Goal: Task Accomplishment & Management: Manage account settings

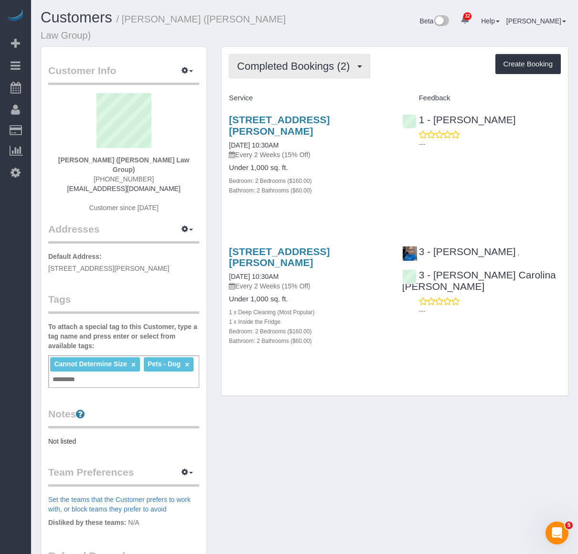
click at [336, 60] on span "Completed Bookings (2)" at bounding box center [295, 66] width 117 height 12
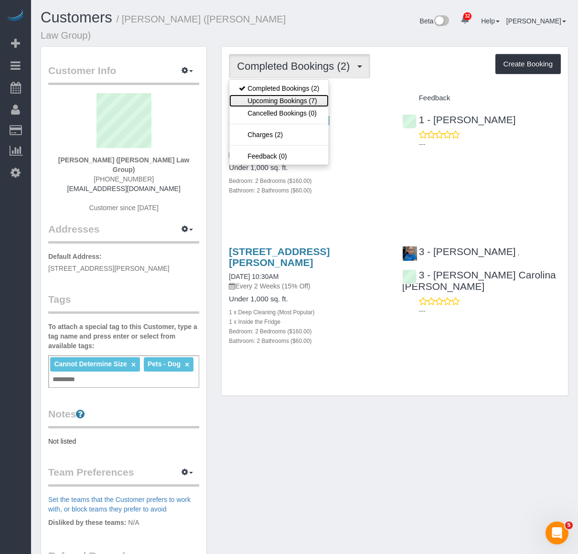
click at [299, 95] on link "Upcoming Bookings (7)" at bounding box center [278, 101] width 99 height 12
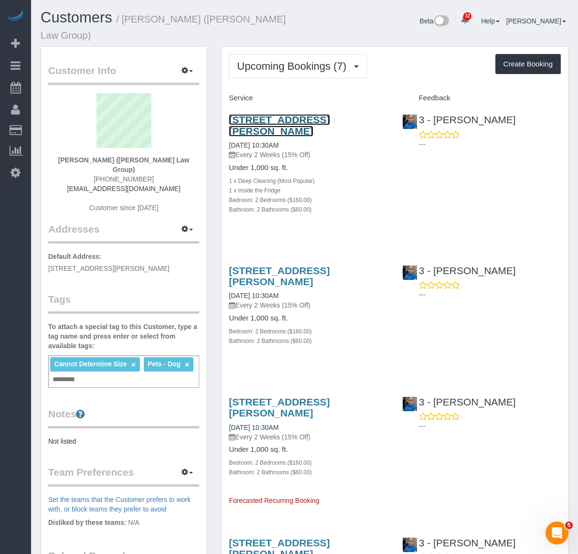
click at [285, 114] on link "436 Carroll Street, Apt. 604, Brooklyn, NY 11215" at bounding box center [279, 125] width 101 height 22
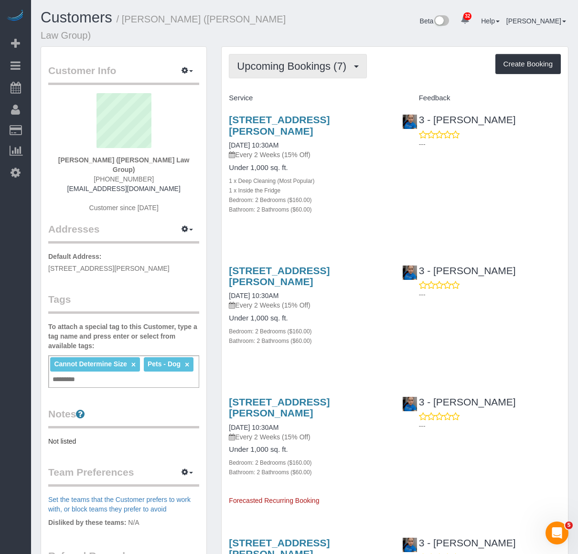
click at [322, 60] on span "Upcoming Bookings (7)" at bounding box center [294, 66] width 114 height 12
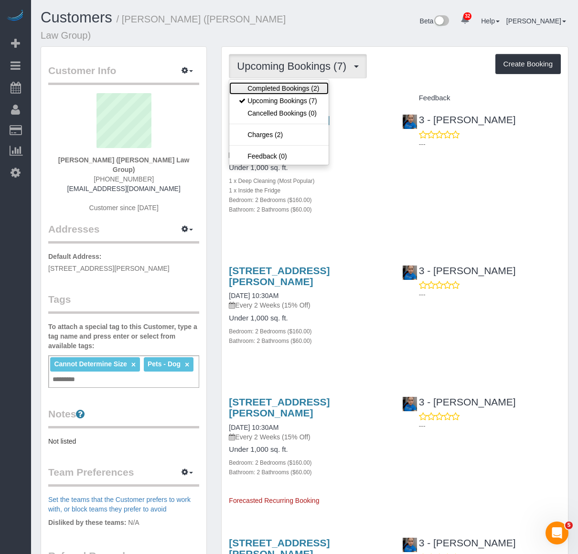
click at [315, 82] on link "Completed Bookings (2)" at bounding box center [278, 88] width 99 height 12
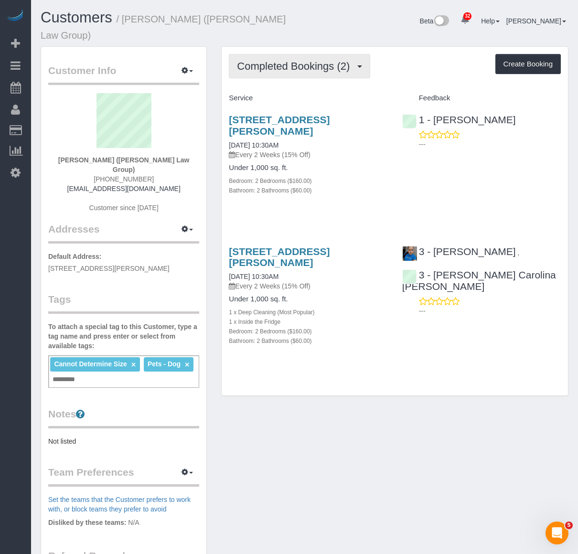
click at [282, 60] on span "Completed Bookings (2)" at bounding box center [295, 66] width 117 height 12
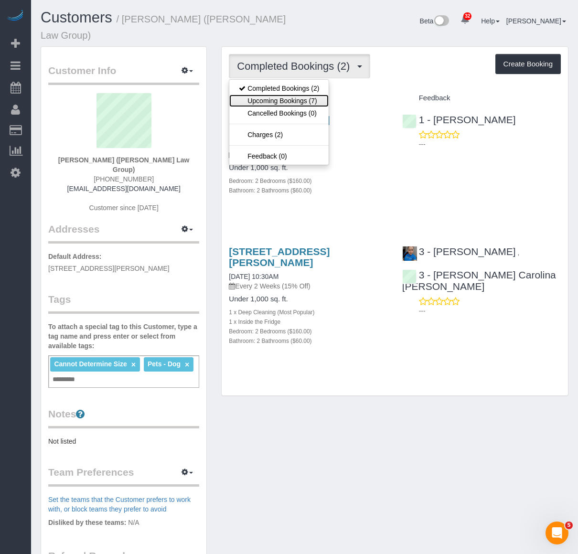
click at [275, 95] on link "Upcoming Bookings (7)" at bounding box center [278, 101] width 99 height 12
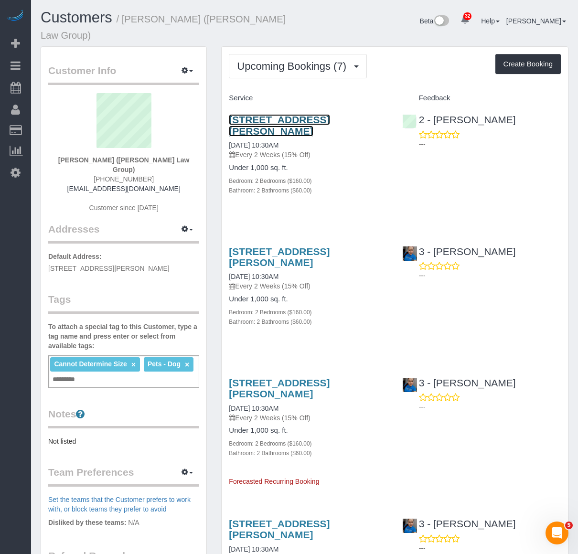
click at [311, 114] on link "436 Carroll Street, Apt. 604, Brooklyn, NY 11215" at bounding box center [279, 125] width 101 height 22
click at [254, 114] on link "436 Carroll Street, Apt. 604, Brooklyn, NY 11215" at bounding box center [279, 125] width 101 height 22
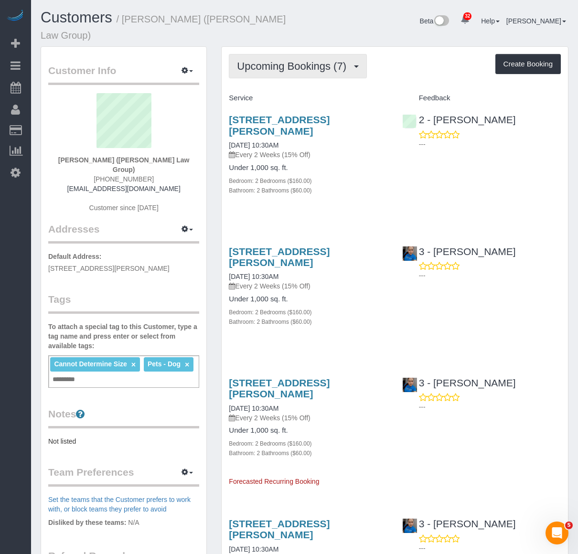
click at [341, 66] on button "Upcoming Bookings (7)" at bounding box center [298, 66] width 138 height 24
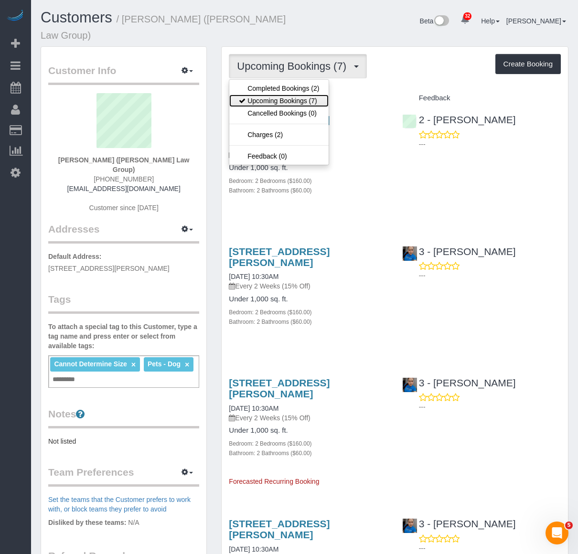
click at [321, 95] on link "Upcoming Bookings (7)" at bounding box center [278, 101] width 99 height 12
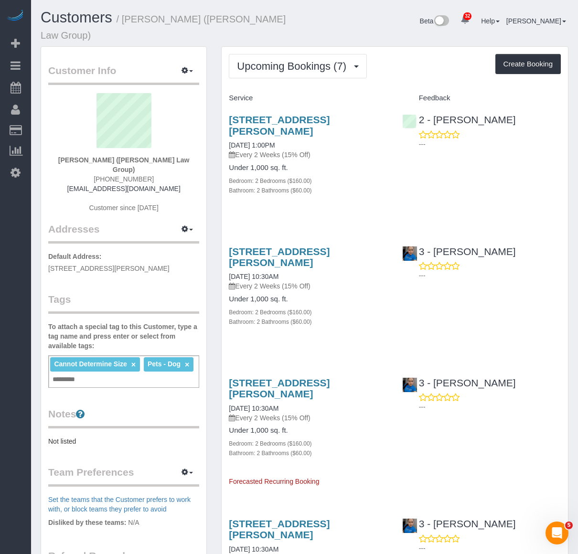
click at [394, 194] on div "436 Carroll Street, Apt. 604, Brooklyn, NY 11215 10/04/2025 1:00PM Every 2 Week…" at bounding box center [395, 159] width 346 height 107
click at [394, 196] on div "436 Carroll Street, Apt. 604, Brooklyn, NY 11215 10/04/2025 1:00PM Every 2 Week…" at bounding box center [395, 159] width 346 height 107
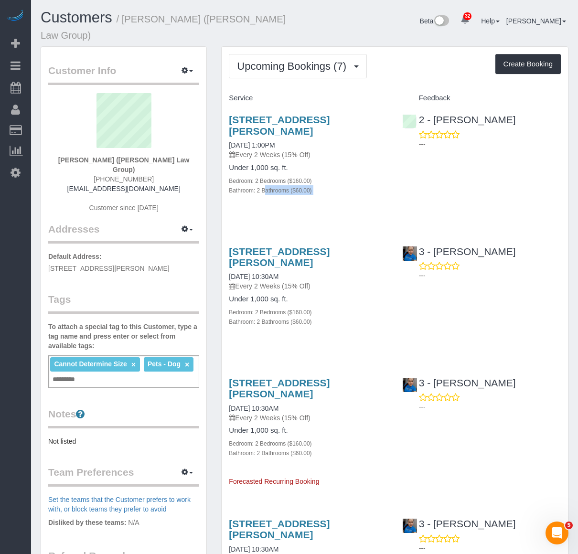
click at [394, 196] on div "436 Carroll Street, Apt. 604, Brooklyn, NY 11215 10/04/2025 1:00PM Every 2 Week…" at bounding box center [395, 159] width 346 height 107
click at [333, 130] on div "436 Carroll Street, Apt. 604, Brooklyn, NY 11215 10/04/2025 1:00PM Every 2 Week…" at bounding box center [308, 136] width 159 height 45
drag, startPoint x: 48, startPoint y: 250, endPoint x: 191, endPoint y: 247, distance: 143.8
click at [191, 247] on div "Customer Info Edit Contact Info Send Message Email Preferences Special Sales Ta…" at bounding box center [123, 374] width 165 height 655
copy span "436 Carroll Street, Apt. 604, Brooklyn, NY 11215"
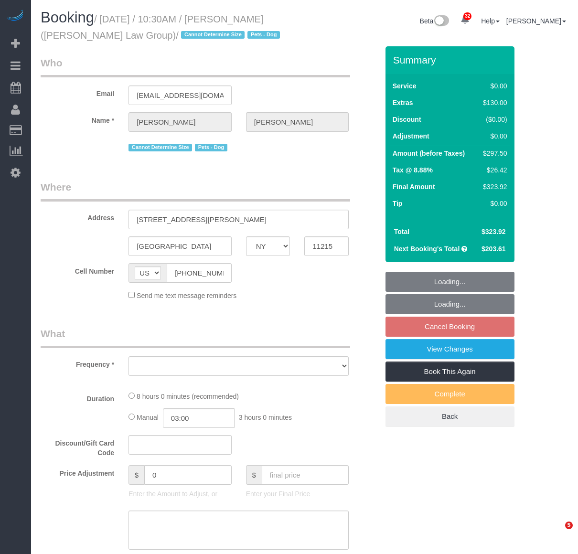
select select "NY"
select select "object:822"
select select "number:89"
select select "number:90"
select select "number:13"
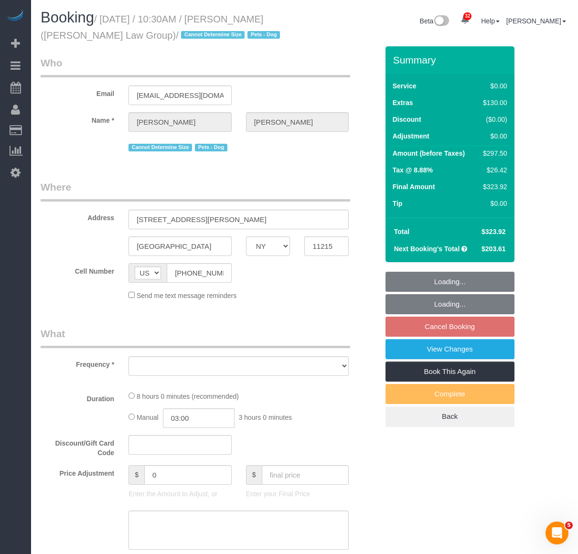
select select "number:7"
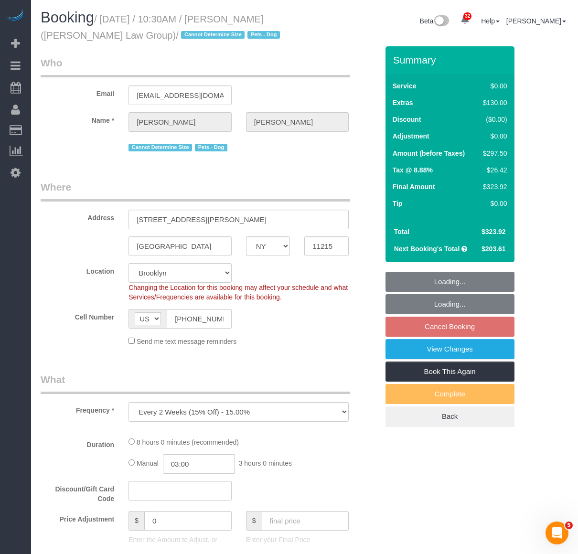
select select "object:977"
select select "2"
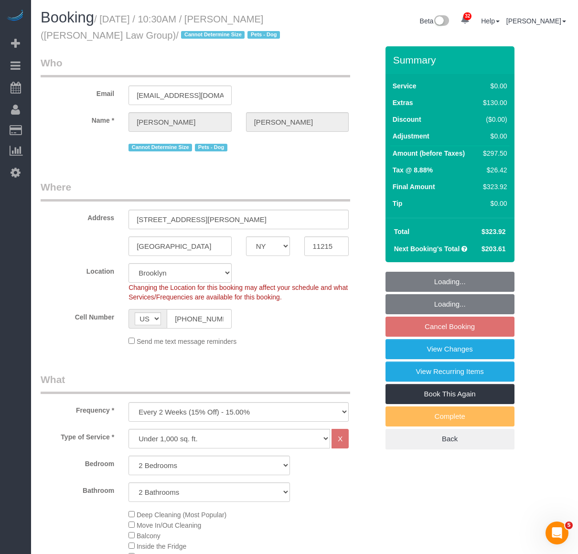
select select "string:stripe-pm_1S3igF4VGloSiKo7ii8H05kM"
select select "2"
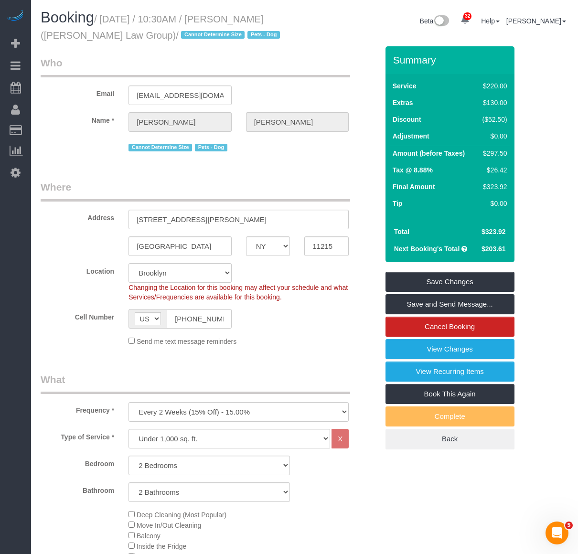
click at [236, 149] on div "Cannot Determine Size Pets - Dog" at bounding box center [238, 146] width 220 height 15
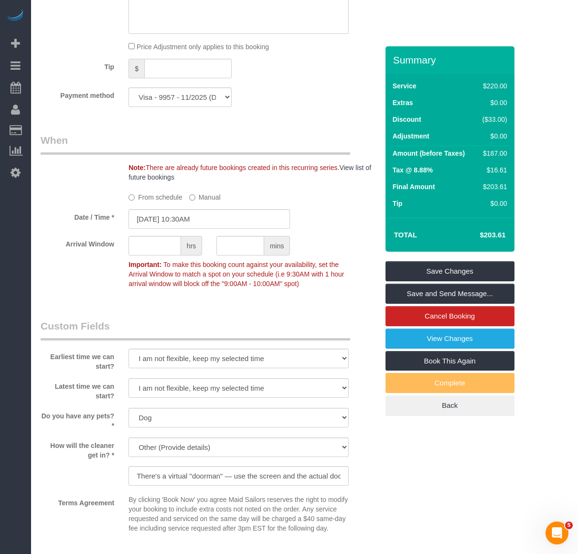
scroll to position [1008, 0]
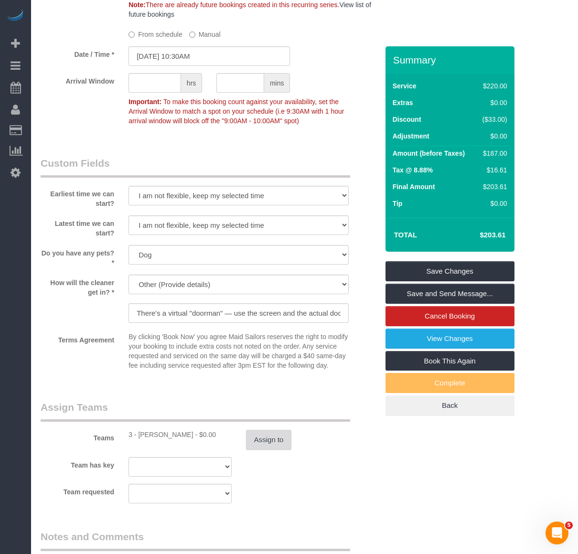
click at [269, 450] on button "Assign to" at bounding box center [269, 440] width 46 height 20
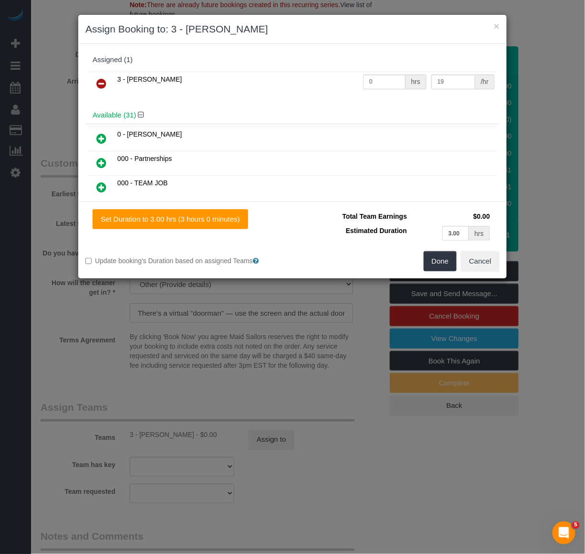
click at [107, 81] on link at bounding box center [101, 83] width 22 height 19
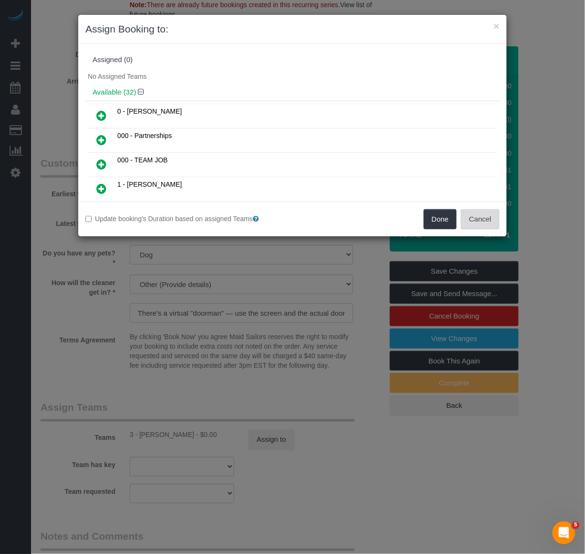
click at [471, 215] on button "Cancel" at bounding box center [480, 219] width 39 height 20
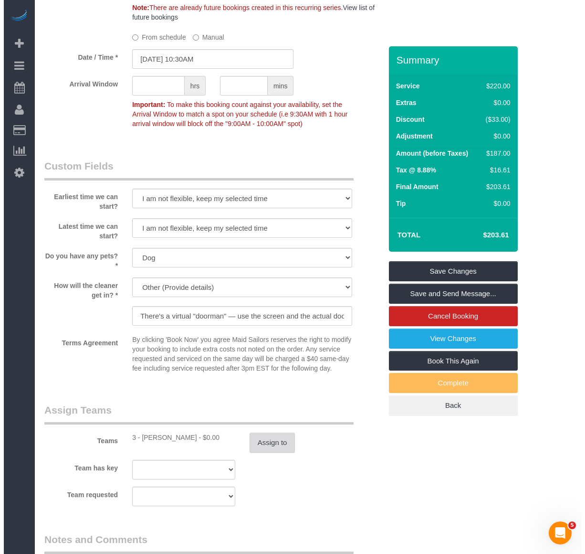
scroll to position [1061, 0]
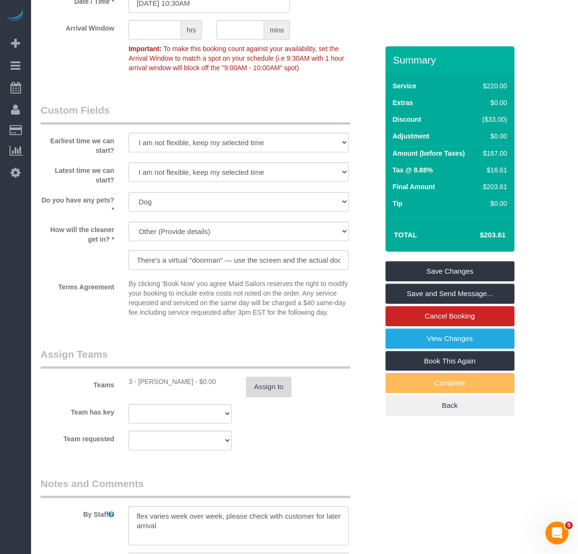
click at [259, 395] on button "Assign to" at bounding box center [269, 387] width 46 height 20
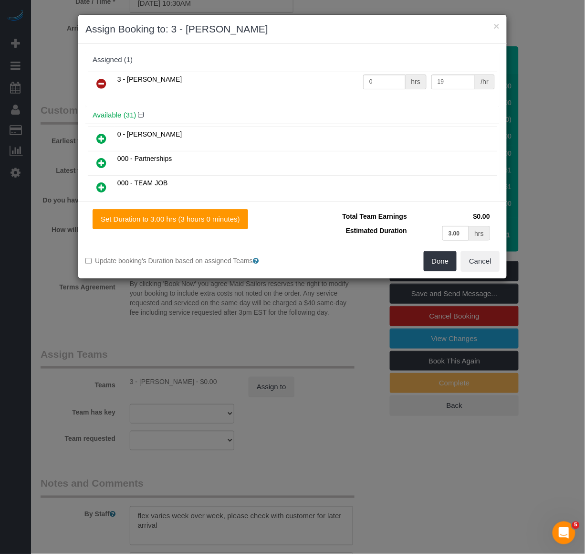
click at [100, 84] on icon at bounding box center [101, 83] width 10 height 11
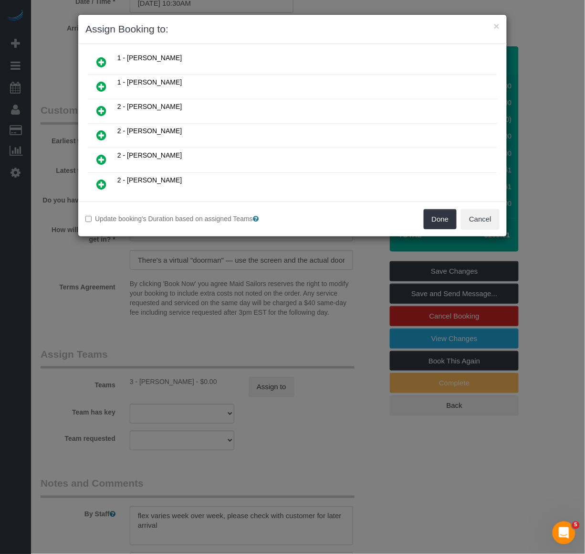
scroll to position [468, 0]
click at [96, 128] on link at bounding box center [101, 136] width 22 height 19
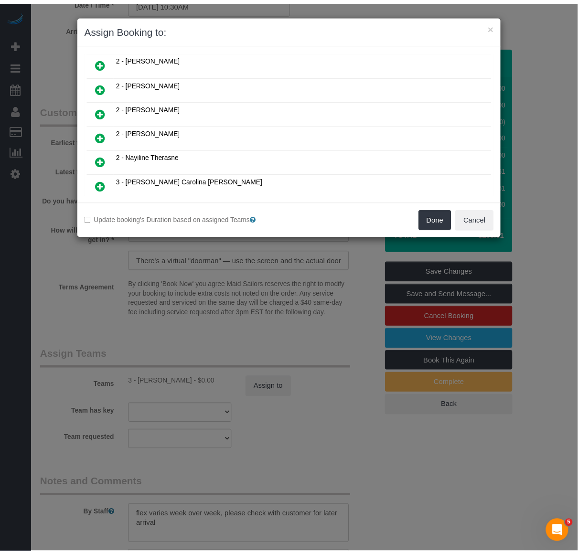
scroll to position [490, 0]
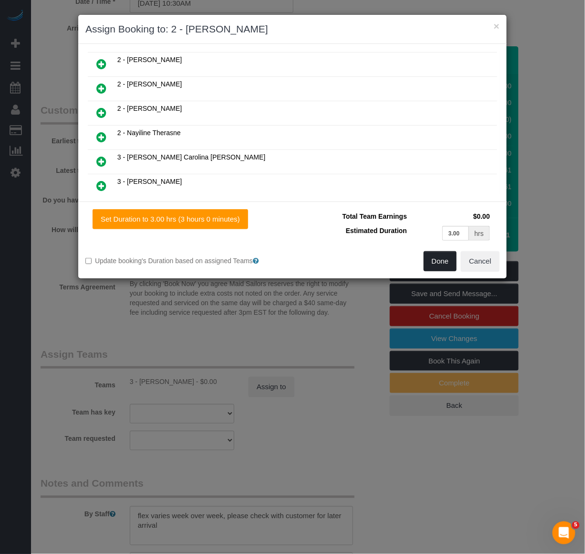
click at [439, 259] on button "Done" at bounding box center [440, 261] width 33 height 20
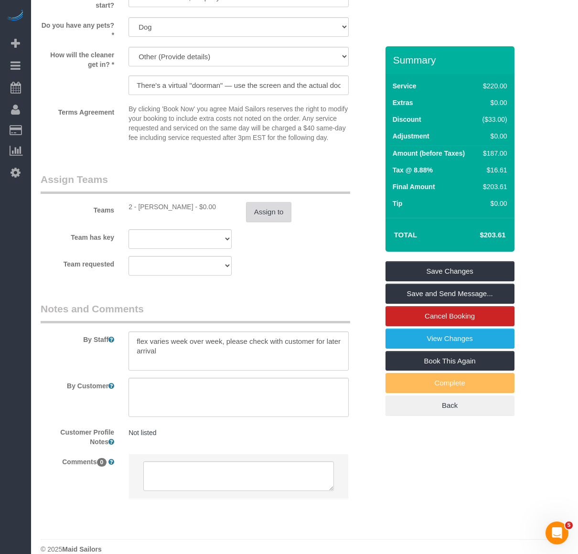
scroll to position [1262, 0]
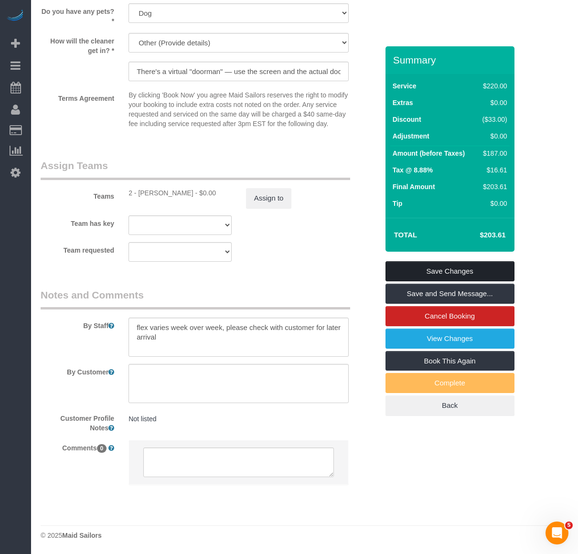
click at [407, 269] on link "Save Changes" at bounding box center [449, 271] width 129 height 20
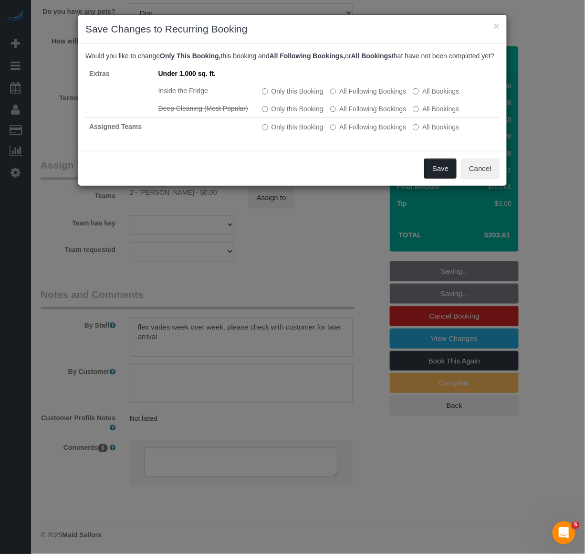
click at [448, 179] on button "Save" at bounding box center [441, 169] width 32 height 20
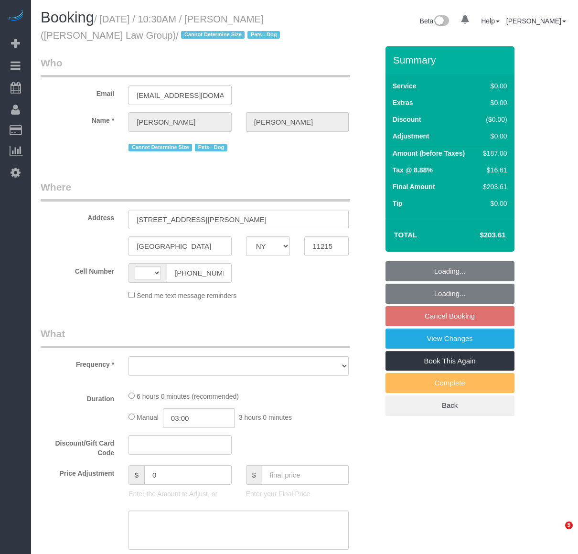
select select "NY"
select select "string:stripe-pm_1S3igF4VGloSiKo7ii8H05kM"
select select "number:89"
select select "number:90"
select select "number:13"
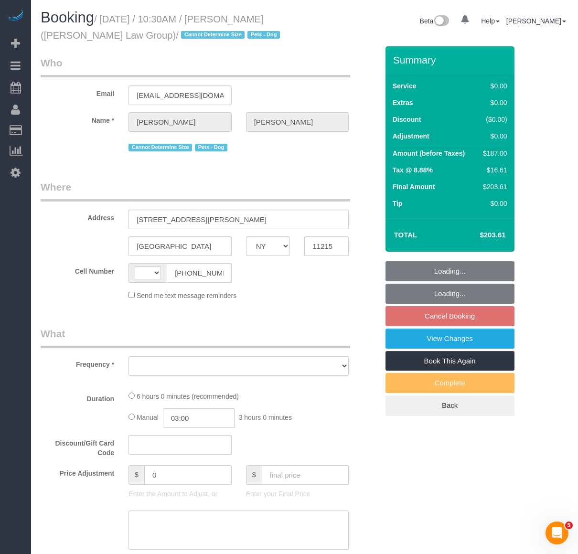
select select "number:7"
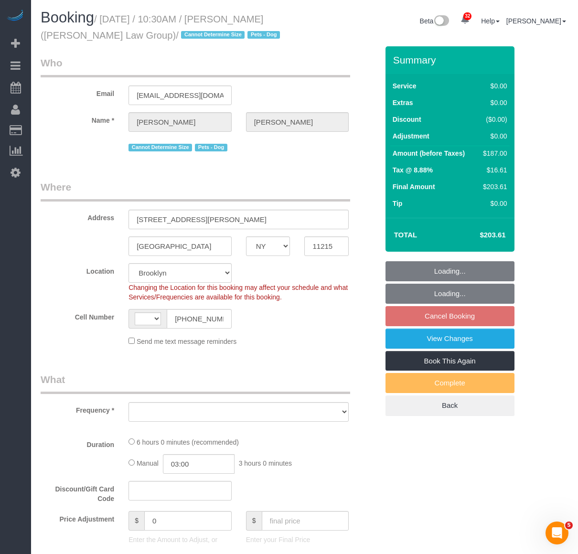
select select "string:[GEOGRAPHIC_DATA]"
select select "object:1438"
select select "2"
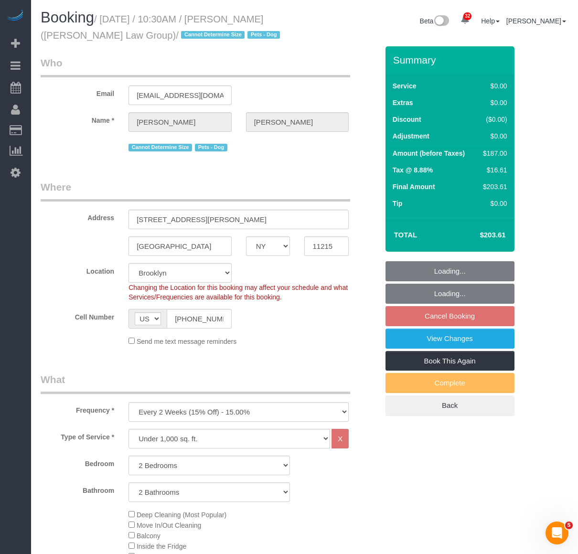
select select "2"
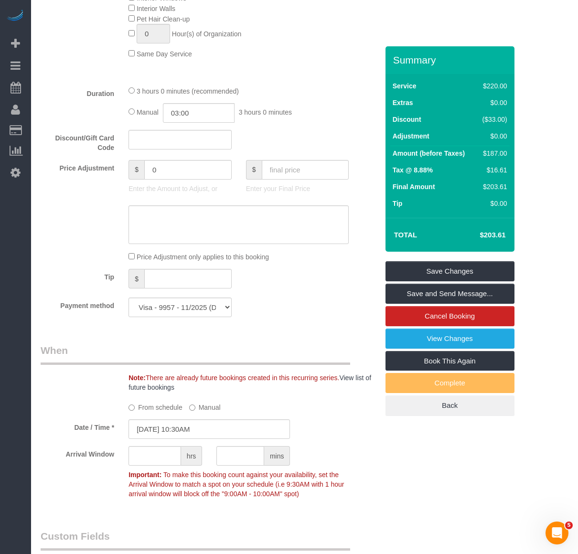
scroll to position [637, 0]
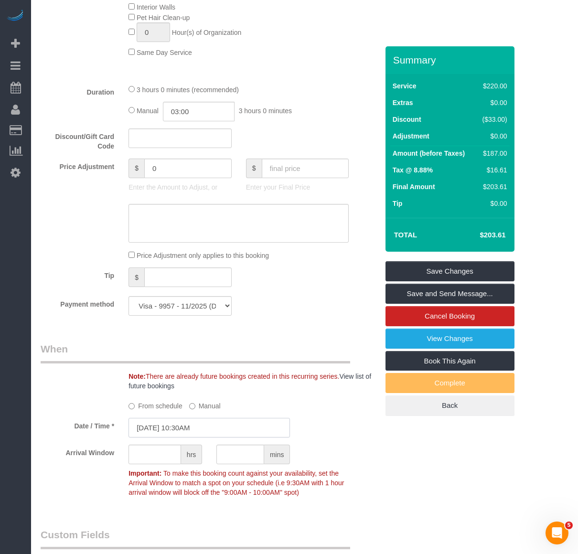
click at [189, 437] on input "10/04/2025 10:30AM" at bounding box center [208, 428] width 161 height 20
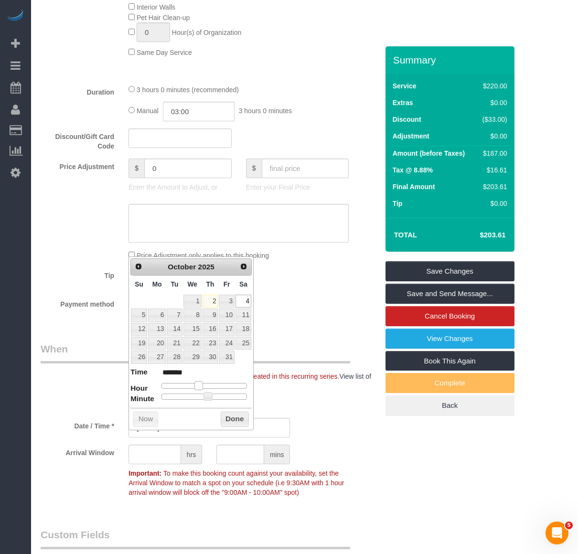
type input "10/04/2025 11:30AM"
type input "*******"
type input "10/04/2025 12:30PM"
type input "*******"
type input "10/04/2025 1:30PM"
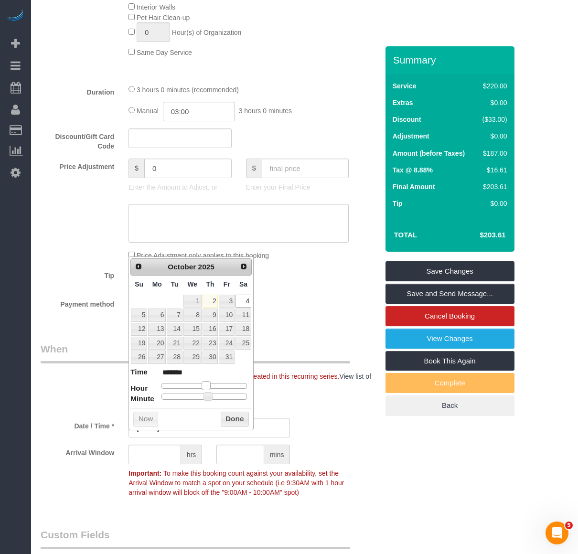
type input "******"
type input "10/04/2025 12:30PM"
type input "*******"
drag, startPoint x: 200, startPoint y: 390, endPoint x: 208, endPoint y: 390, distance: 8.6
click at [208, 390] on dl "Time ******* Hour Minute Second Millisecond Microsecond Time Zone ***** ***** *…" at bounding box center [190, 383] width 121 height 33
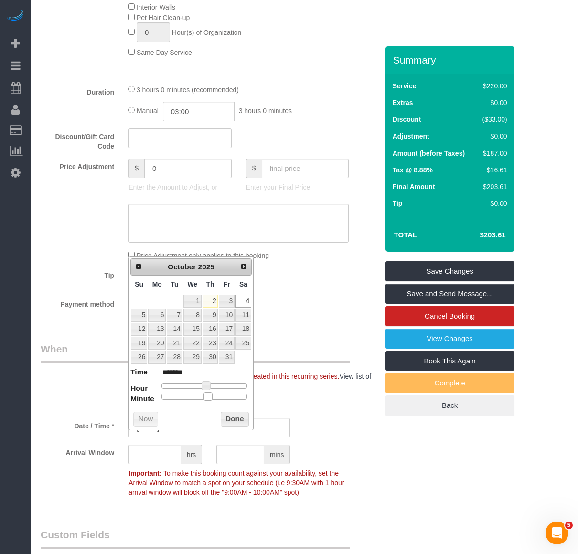
type input "10/04/2025 12:25PM"
type input "*******"
type input "10/04/2025 12:20PM"
type input "*******"
type input "10/04/2025 12:15PM"
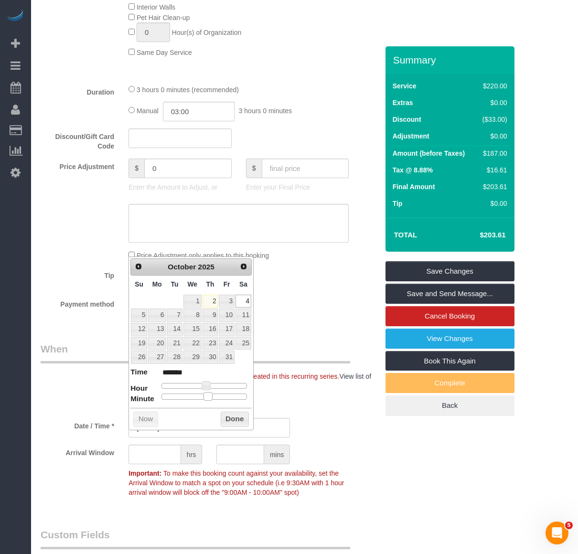
type input "*******"
type input "10/04/2025 12:10PM"
type input "*******"
type input "10/04/2025 12:05PM"
type input "*******"
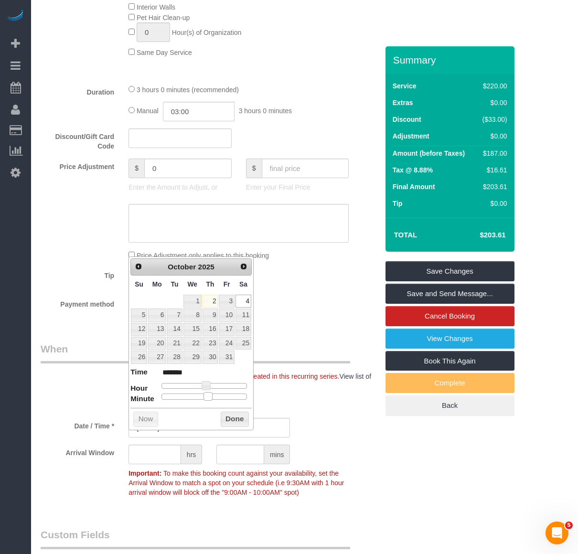
type input "10/04/2025 12:00PM"
type input "*******"
drag, startPoint x: 211, startPoint y: 397, endPoint x: 105, endPoint y: 398, distance: 106.0
click at [230, 420] on button "Done" at bounding box center [235, 419] width 28 height 15
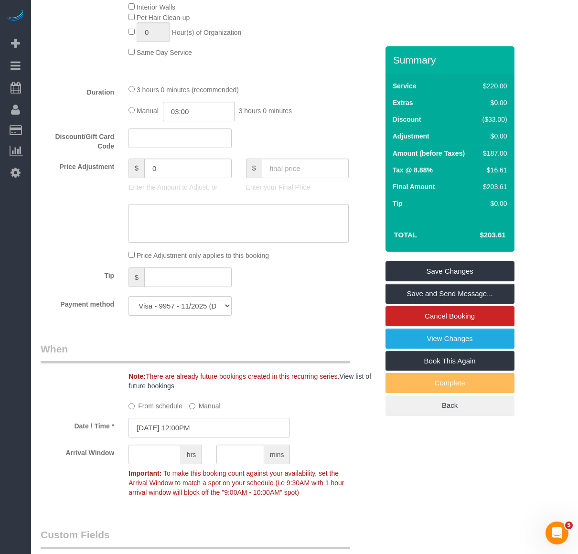
click at [188, 437] on input "10/04/2025 12:00PM" at bounding box center [208, 428] width 161 height 20
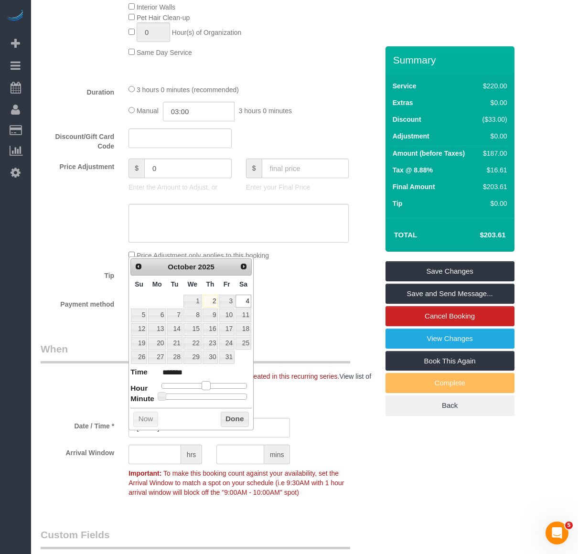
type input "10/04/2025 1:00PM"
type input "******"
type input "10/04/2025 2:00PM"
type input "******"
type input "10/04/2025 1:00PM"
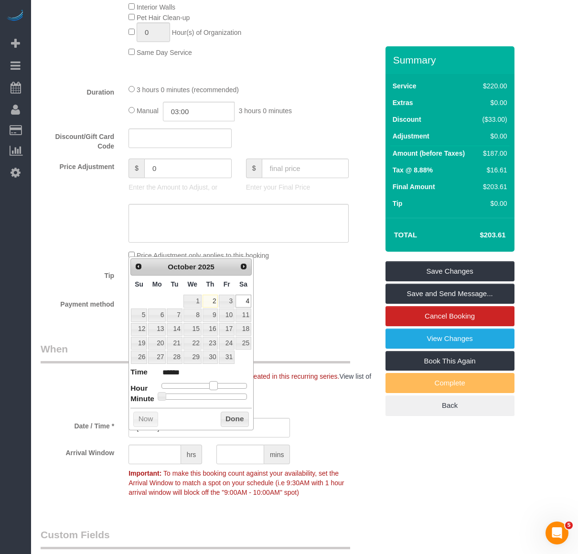
type input "******"
drag, startPoint x: 204, startPoint y: 385, endPoint x: 210, endPoint y: 387, distance: 6.0
click at [210, 387] on span at bounding box center [209, 385] width 9 height 9
click at [223, 414] on button "Done" at bounding box center [235, 419] width 28 height 15
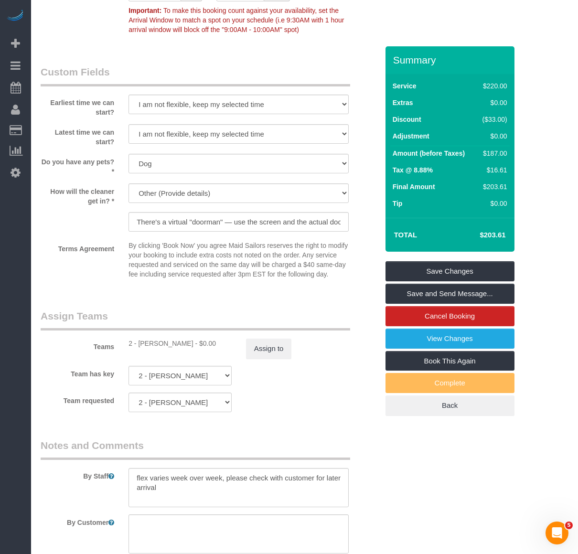
scroll to position [1167, 0]
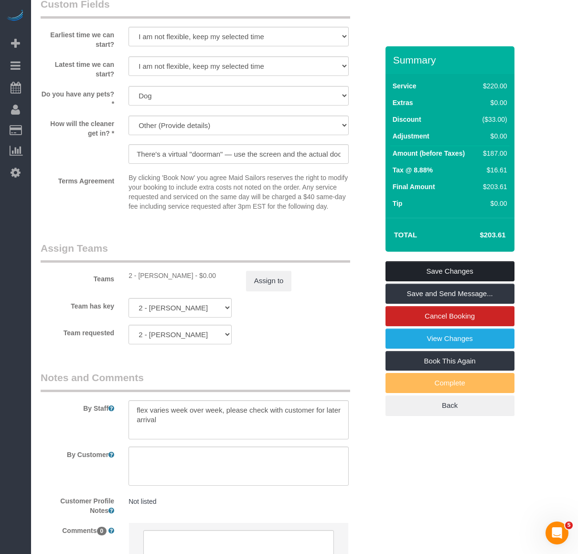
click at [414, 271] on link "Save Changes" at bounding box center [449, 271] width 129 height 20
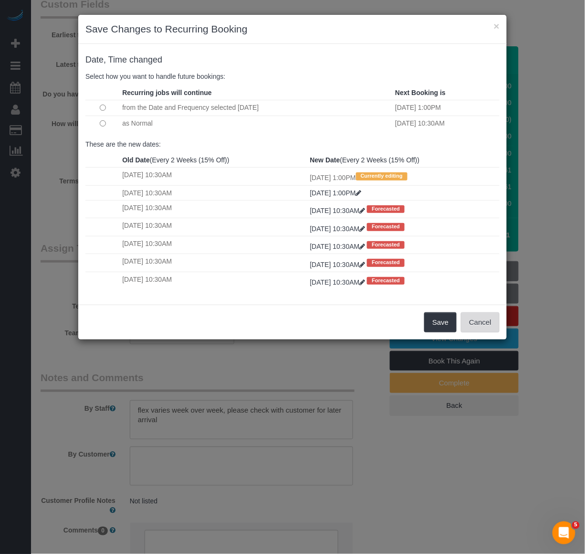
click at [489, 331] on button "Cancel" at bounding box center [480, 322] width 39 height 20
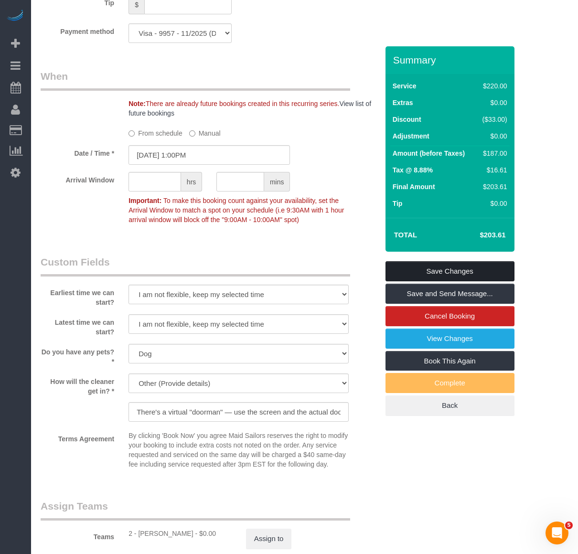
scroll to position [902, 0]
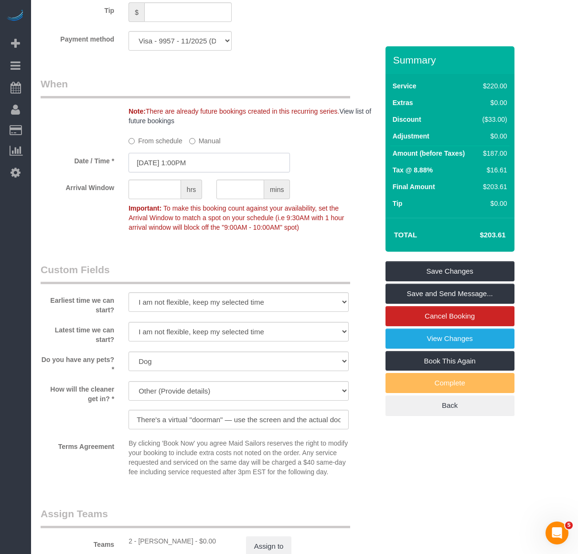
click at [219, 172] on input "10/04/2025 1:00PM" at bounding box center [208, 163] width 161 height 20
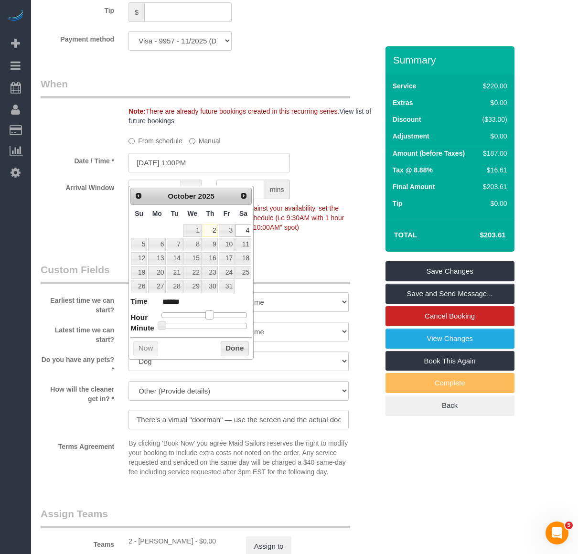
type input "10/04/2025 2:00PM"
type input "******"
drag, startPoint x: 206, startPoint y: 317, endPoint x: 211, endPoint y: 316, distance: 5.3
click at [211, 316] on span at bounding box center [213, 314] width 9 height 9
click at [229, 348] on button "Done" at bounding box center [235, 348] width 28 height 15
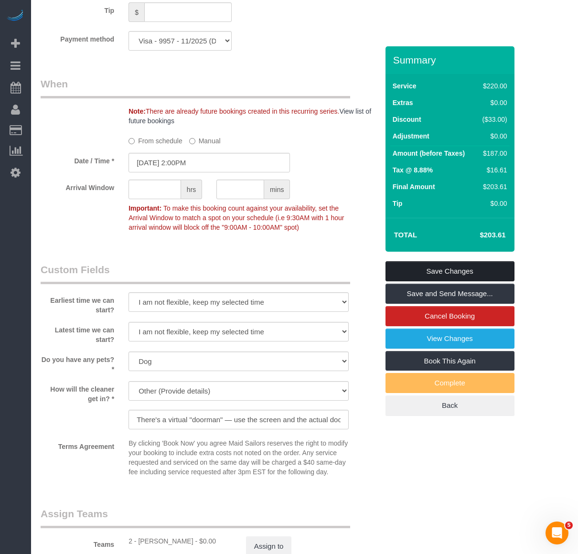
drag, startPoint x: 486, startPoint y: 266, endPoint x: 467, endPoint y: 269, distance: 19.3
click at [486, 266] on link "Save Changes" at bounding box center [449, 271] width 129 height 20
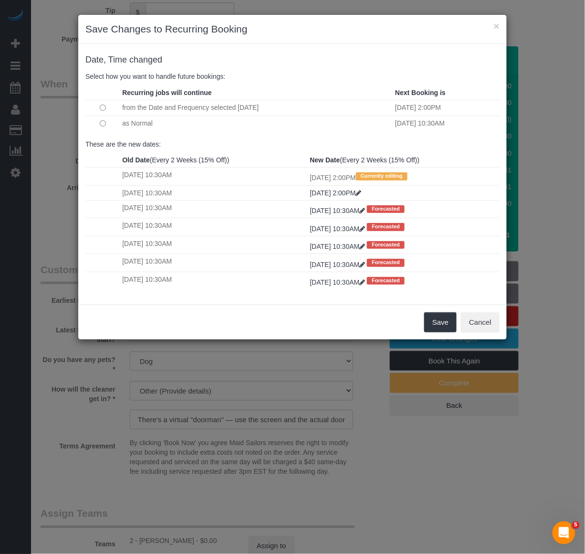
click at [118, 121] on td at bounding box center [102, 123] width 34 height 15
click at [441, 332] on button "Save" at bounding box center [441, 322] width 32 height 20
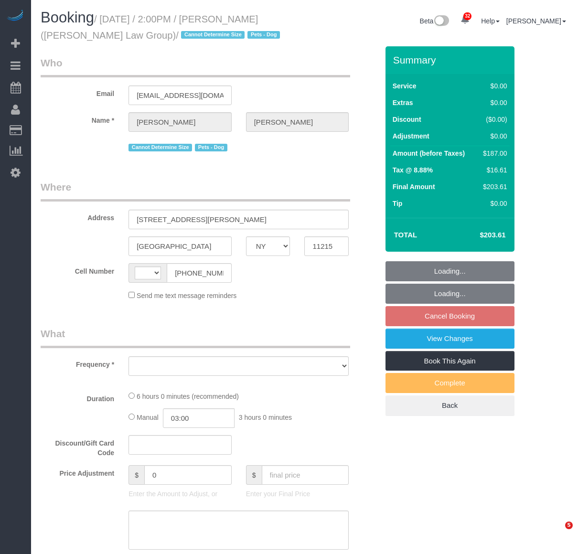
select select "NY"
select select "string:[GEOGRAPHIC_DATA]"
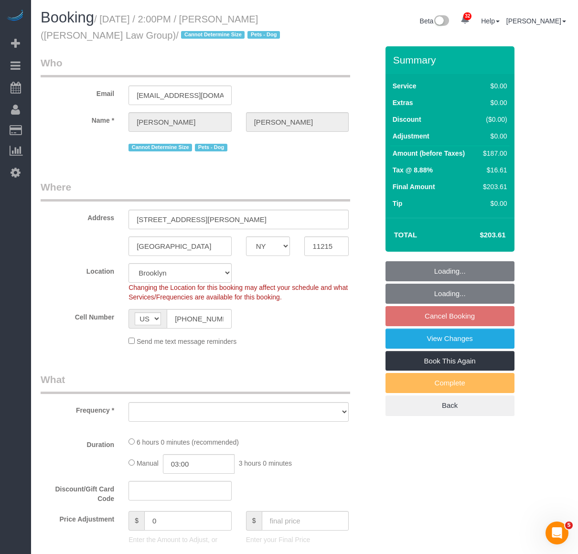
select select "string:stripe-pm_1S3igF4VGloSiKo7ii8H05kM"
select select "2"
select select "spot7"
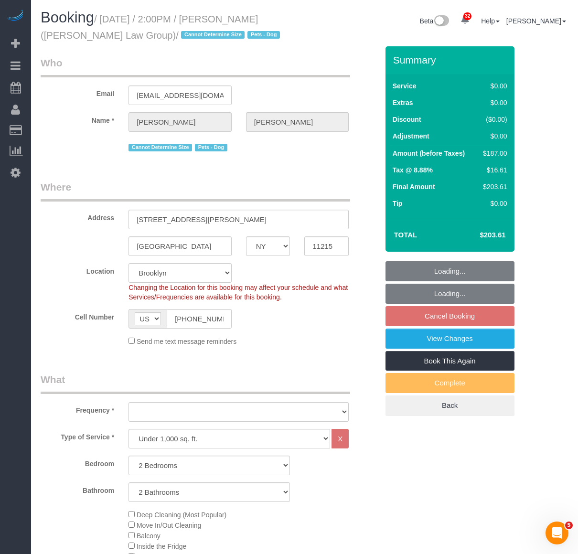
select select "object:932"
select select "number:89"
select select "number:90"
select select "number:13"
select select "number:7"
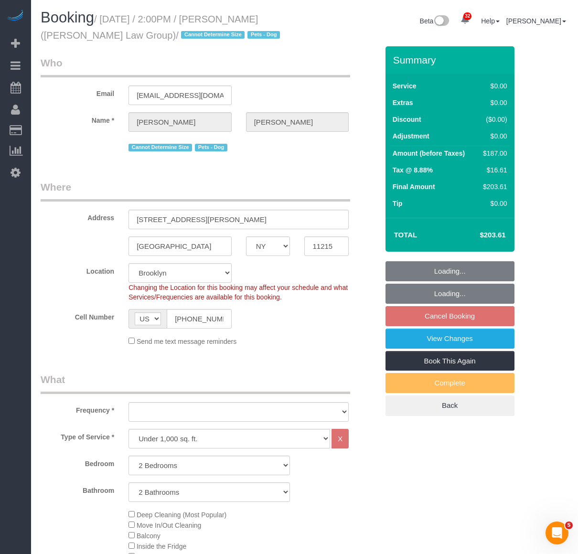
select select "2"
select select "object:1117"
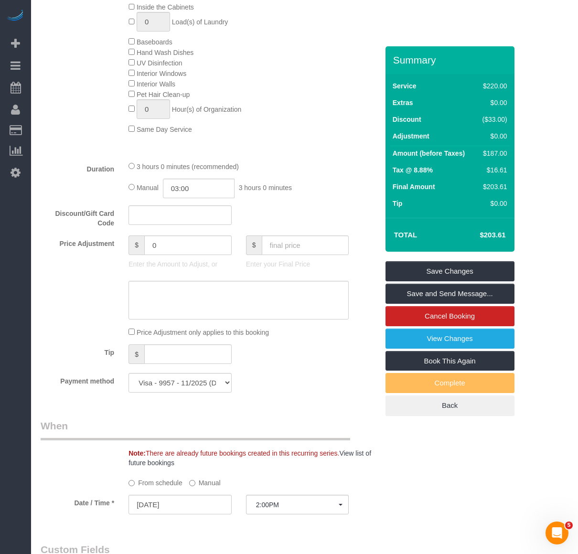
scroll to position [584, 0]
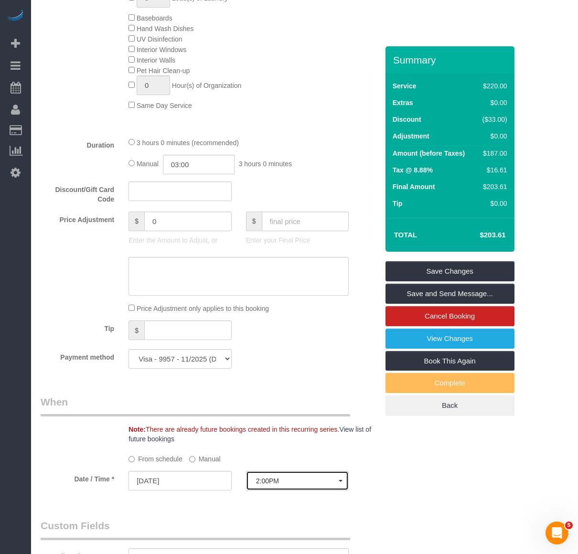
click at [273, 489] on button "2:00PM" at bounding box center [297, 481] width 103 height 20
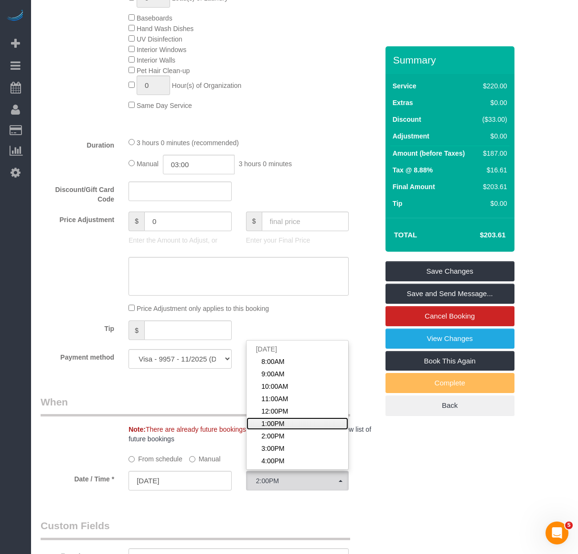
click at [273, 428] on span "1:00PM" at bounding box center [272, 424] width 23 height 10
select select "spot6"
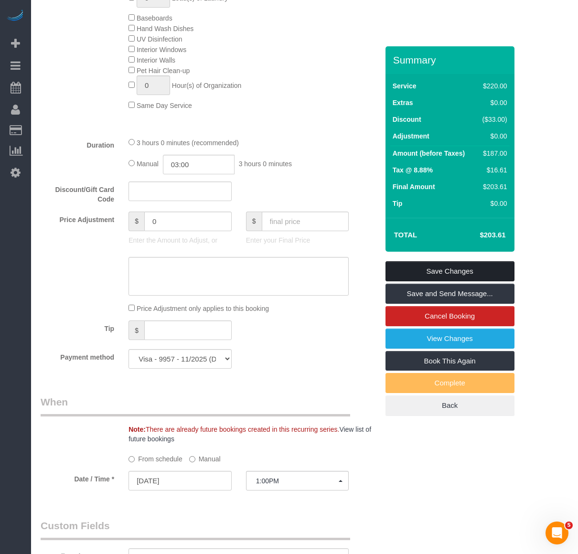
click at [461, 265] on link "Save Changes" at bounding box center [449, 271] width 129 height 20
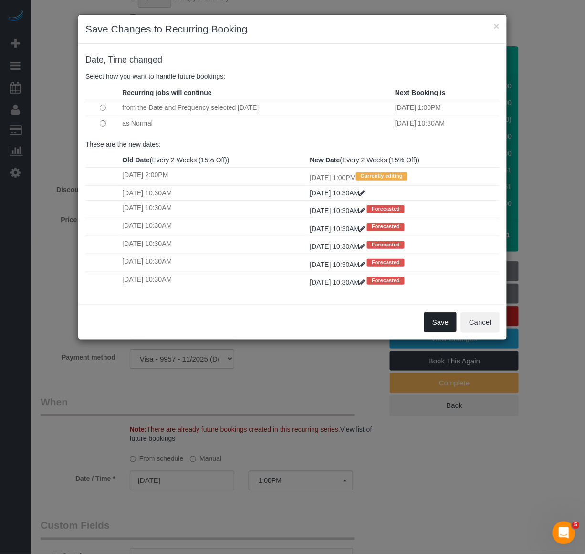
click at [444, 332] on button "Save" at bounding box center [441, 322] width 32 height 20
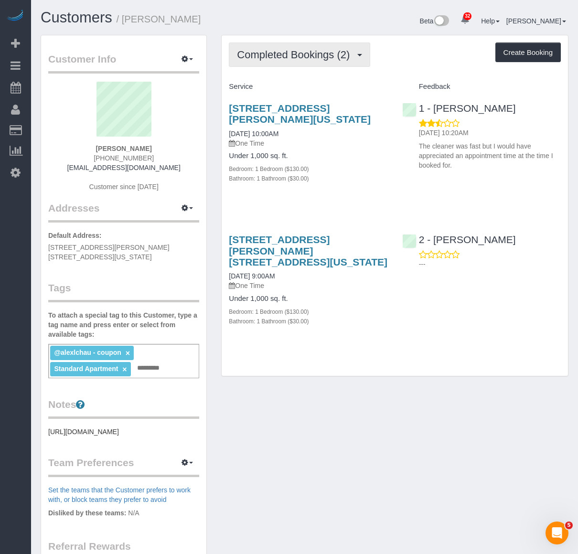
drag, startPoint x: 298, startPoint y: 57, endPoint x: 298, endPoint y: 51, distance: 6.2
click at [298, 53] on span "Completed Bookings (2)" at bounding box center [295, 55] width 117 height 12
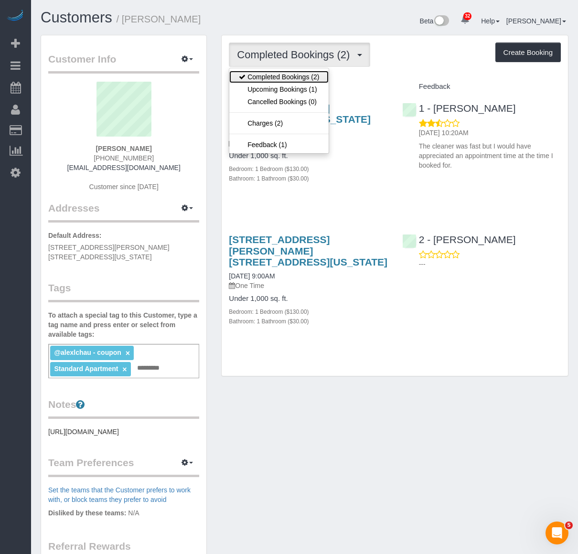
click at [290, 83] on link "Completed Bookings (2)" at bounding box center [278, 77] width 99 height 12
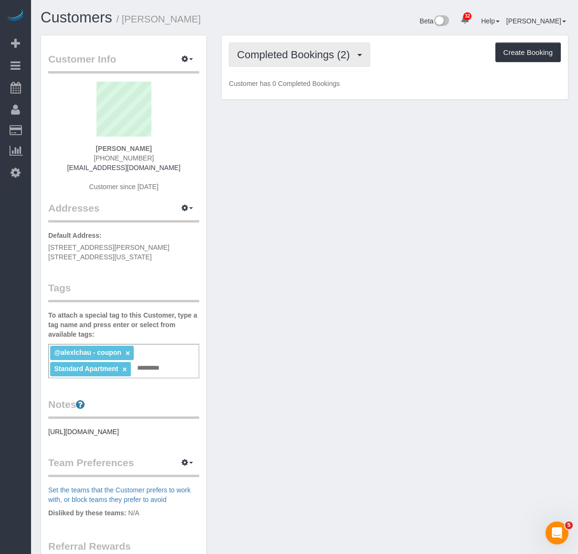
click at [298, 45] on button "Completed Bookings (2)" at bounding box center [299, 55] width 141 height 24
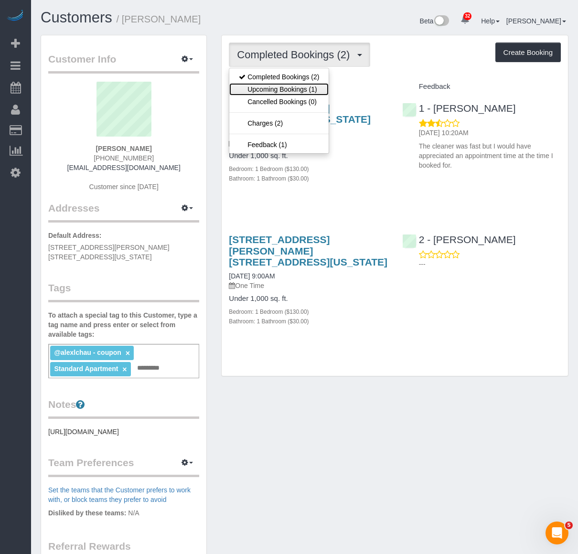
click at [297, 90] on link "Upcoming Bookings (1)" at bounding box center [278, 89] width 99 height 12
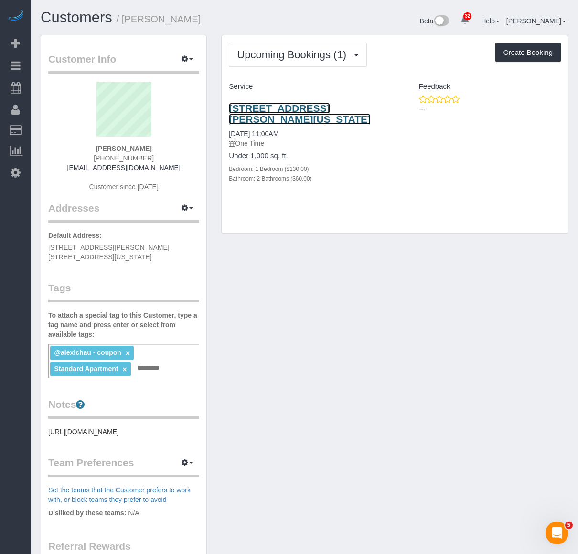
click at [265, 111] on link "[STREET_ADDRESS][PERSON_NAME][US_STATE]" at bounding box center [300, 114] width 142 height 22
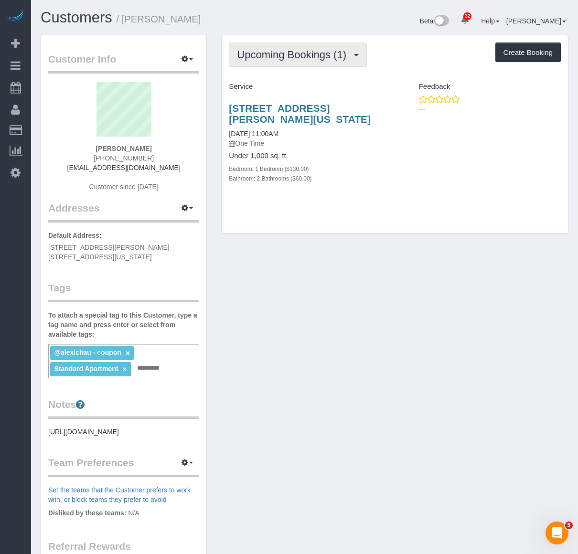
click at [320, 55] on span "Upcoming Bookings (1)" at bounding box center [294, 55] width 114 height 12
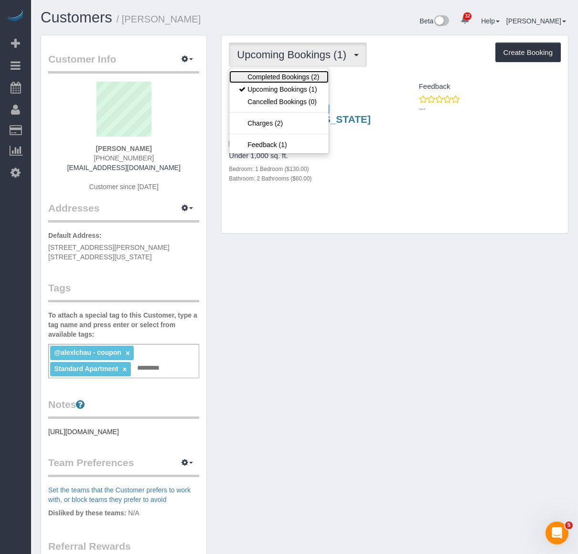
click at [308, 71] on link "Completed Bookings (2)" at bounding box center [278, 77] width 99 height 12
